Goal: Obtain resource: Obtain resource

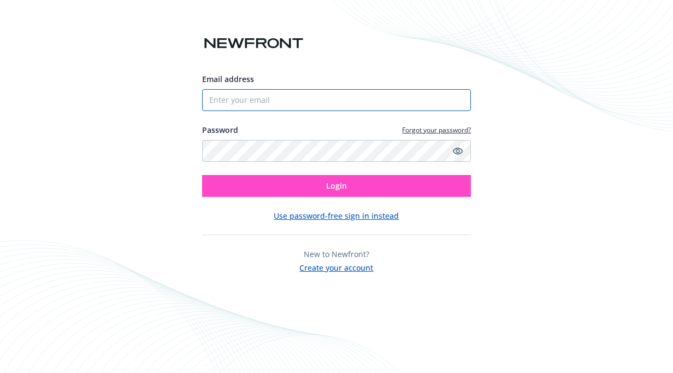
type input "[EMAIL_ADDRESS][DOMAIN_NAME]"
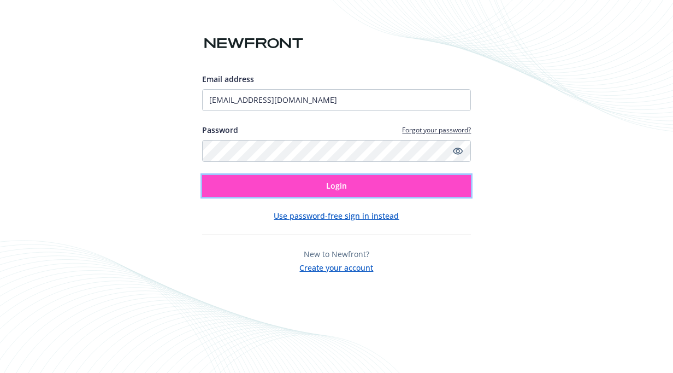
click at [295, 183] on button "Login" at bounding box center [336, 186] width 269 height 22
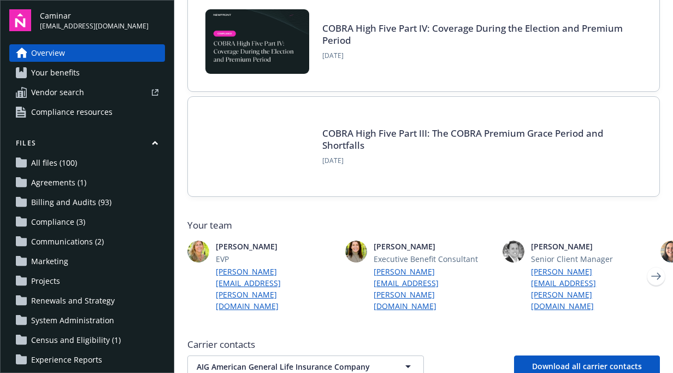
scroll to position [164, 0]
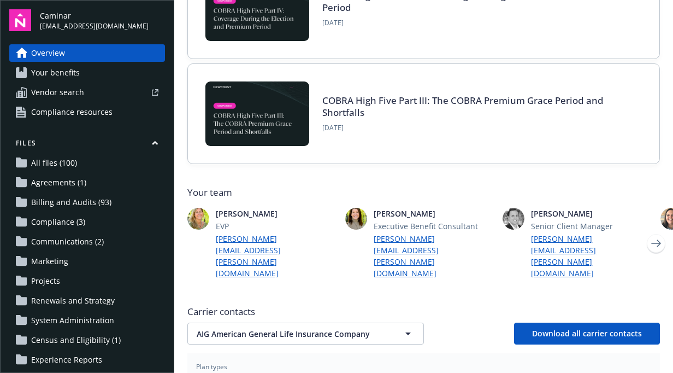
click at [90, 202] on span "Billing and Audits (93)" at bounding box center [71, 201] width 80 height 17
